Goal: Transaction & Acquisition: Obtain resource

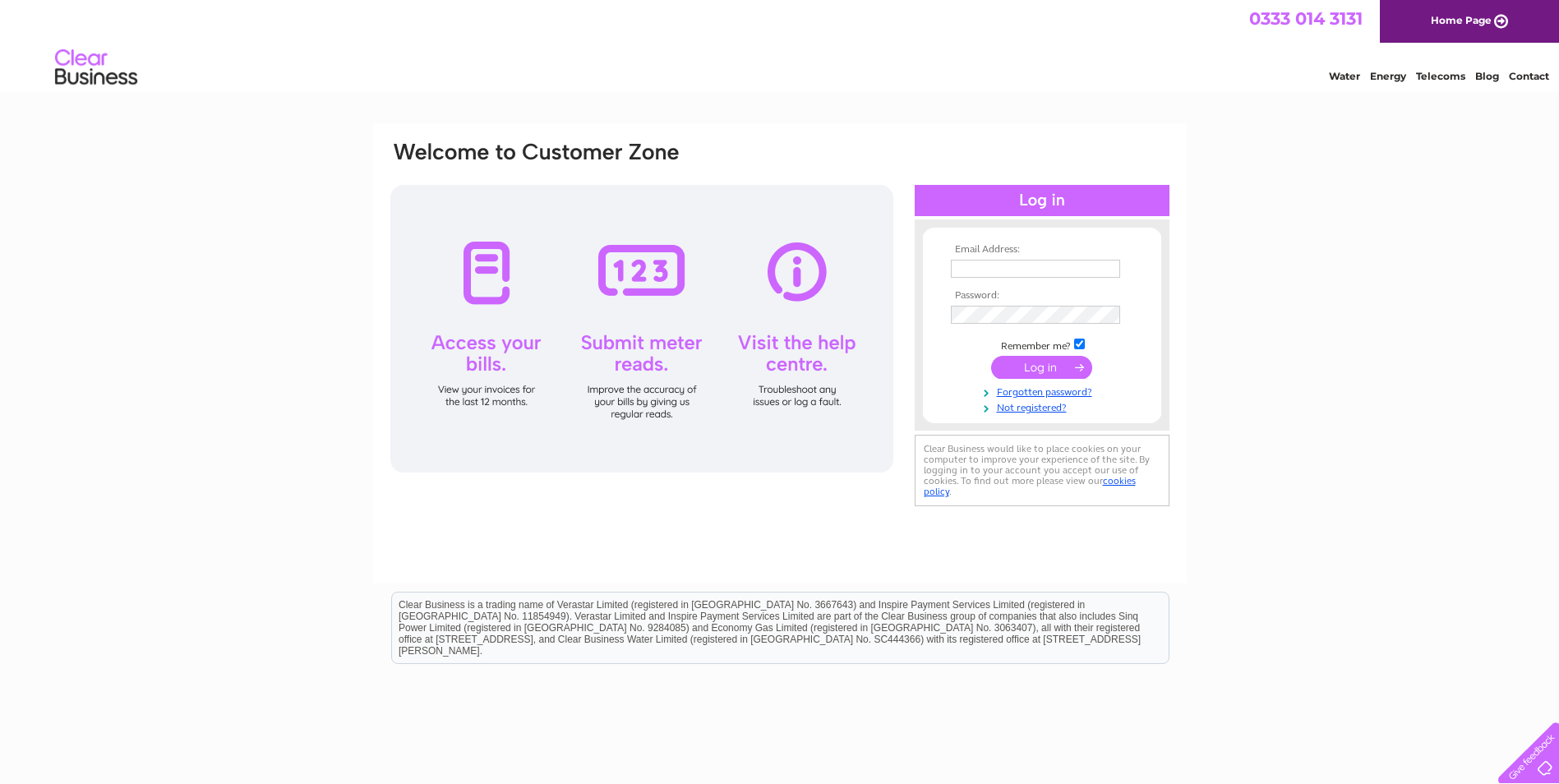
type input "[EMAIL_ADDRESS][DOMAIN_NAME]"
click at [1045, 366] on input "submit" at bounding box center [1041, 367] width 101 height 23
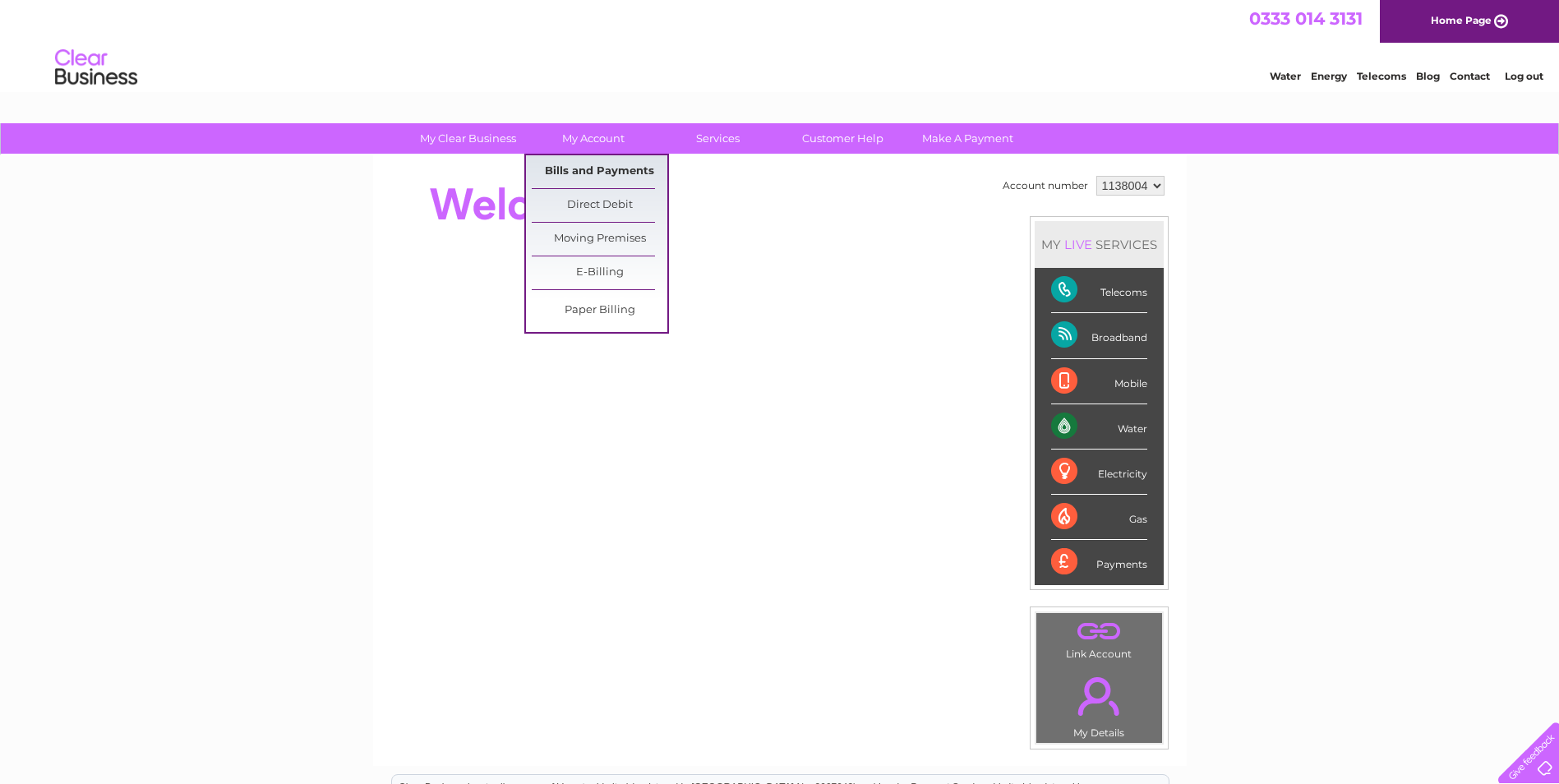
click at [610, 169] on link "Bills and Payments" at bounding box center [599, 171] width 135 height 32
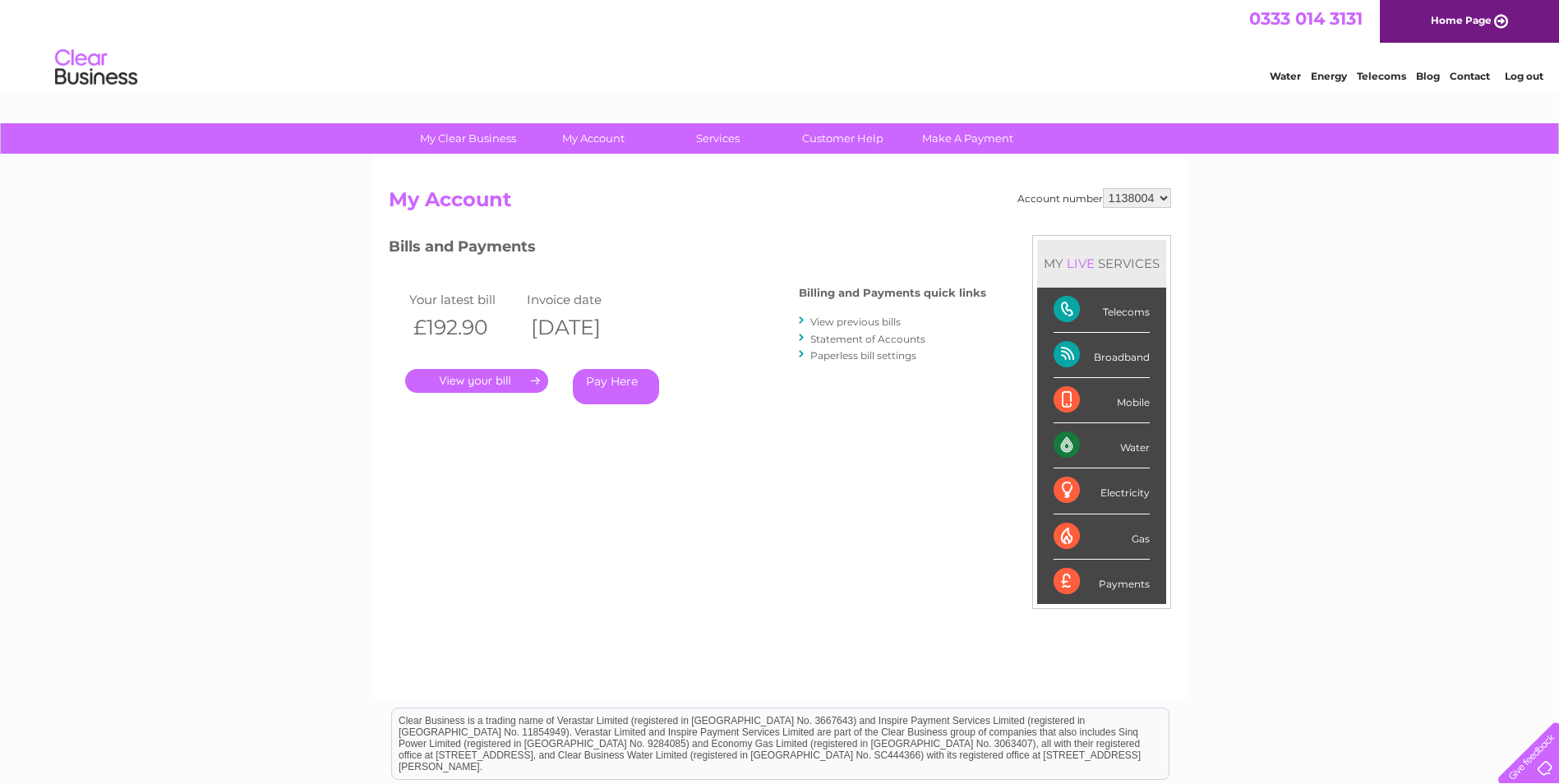
click at [492, 377] on link "." at bounding box center [476, 380] width 143 height 24
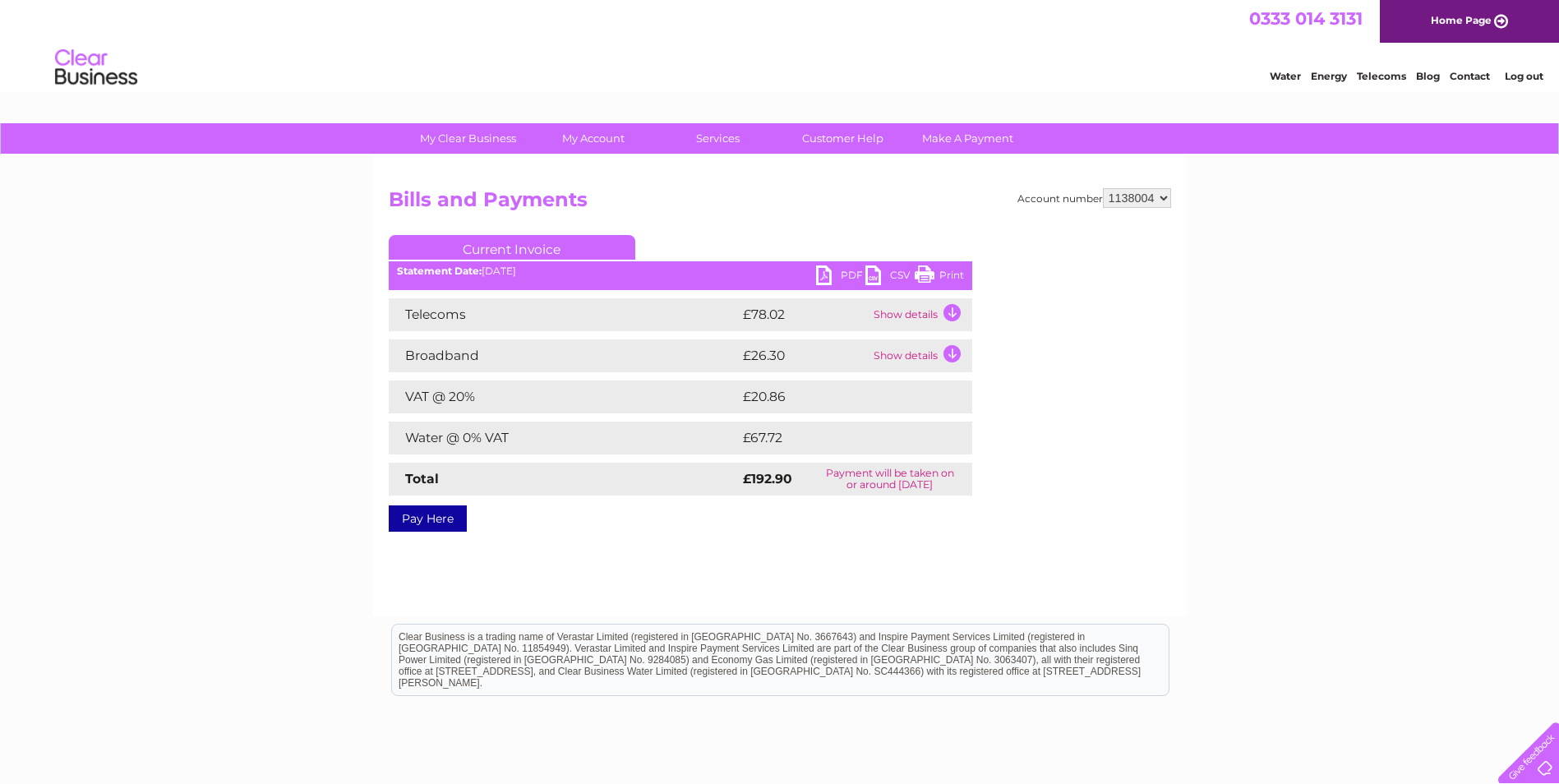
click at [929, 274] on link "Print" at bounding box center [939, 277] width 49 height 24
click at [841, 274] on link "PDF" at bounding box center [841, 277] width 49 height 24
